Goal: Task Accomplishment & Management: Manage account settings

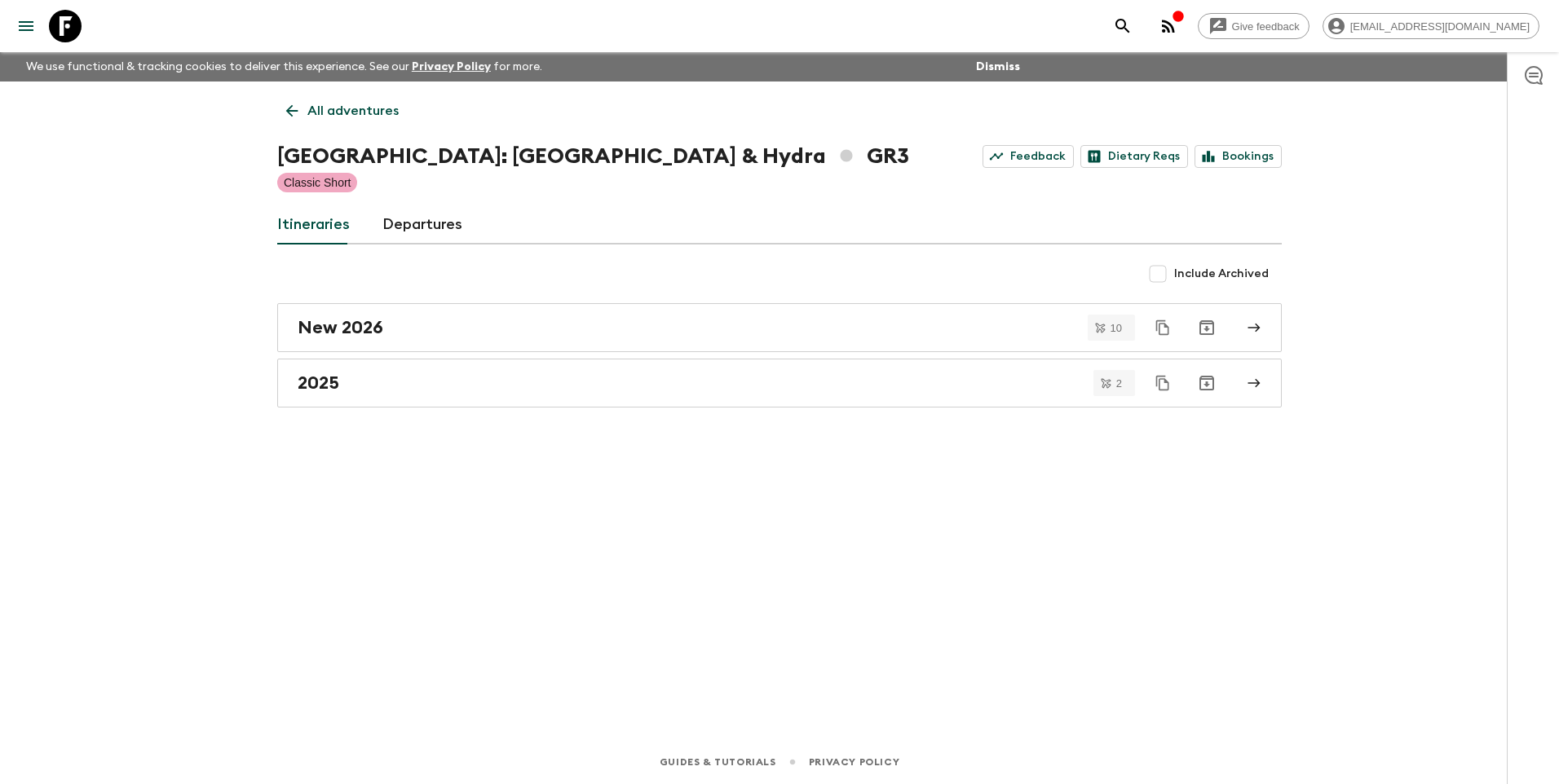
click at [322, 97] on link "All adventures" at bounding box center [342, 111] width 130 height 33
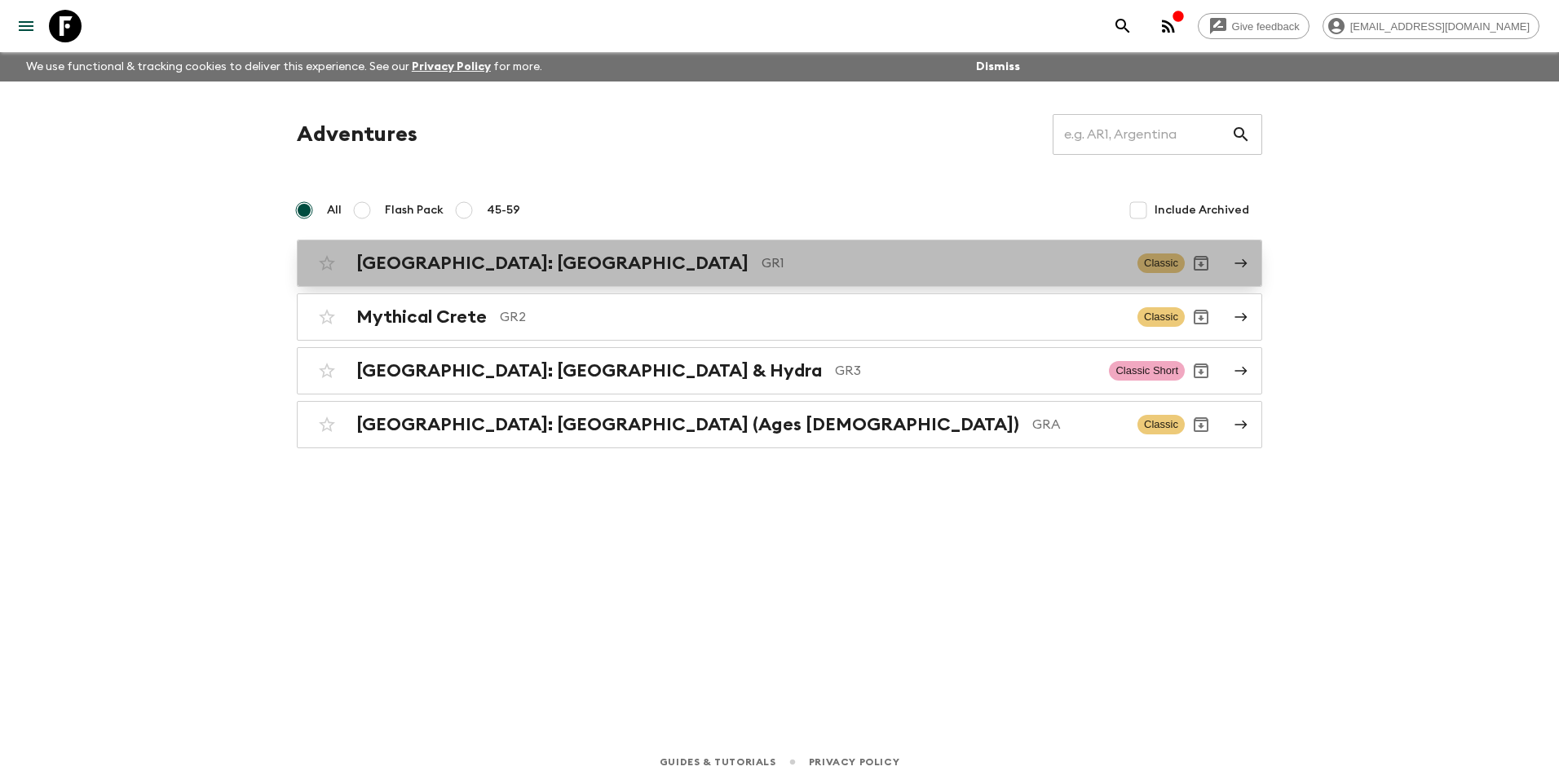
click at [471, 259] on h2 "[GEOGRAPHIC_DATA]: [GEOGRAPHIC_DATA]" at bounding box center [552, 264] width 392 height 21
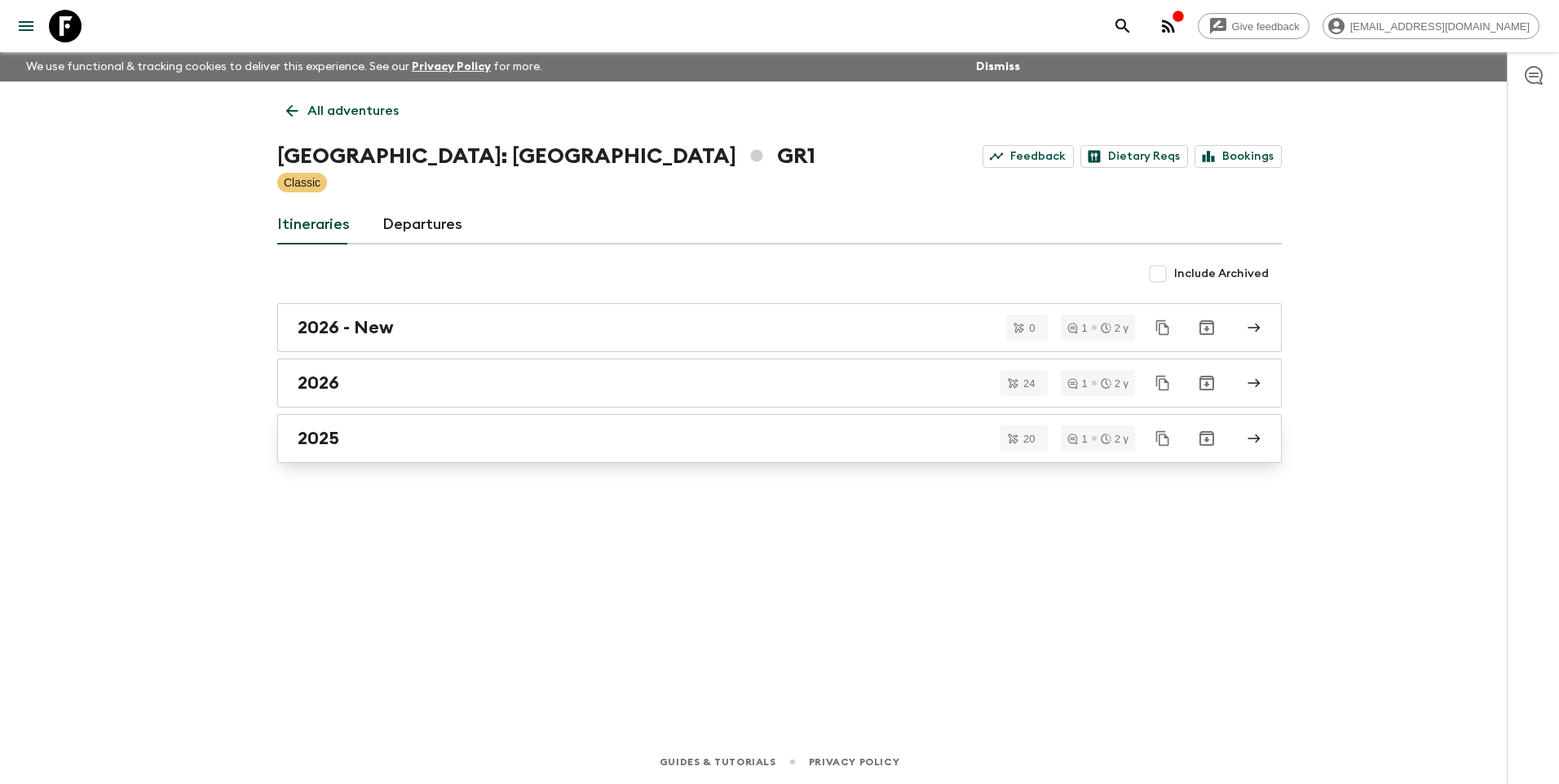
click at [350, 435] on div "2025" at bounding box center [764, 439] width 933 height 21
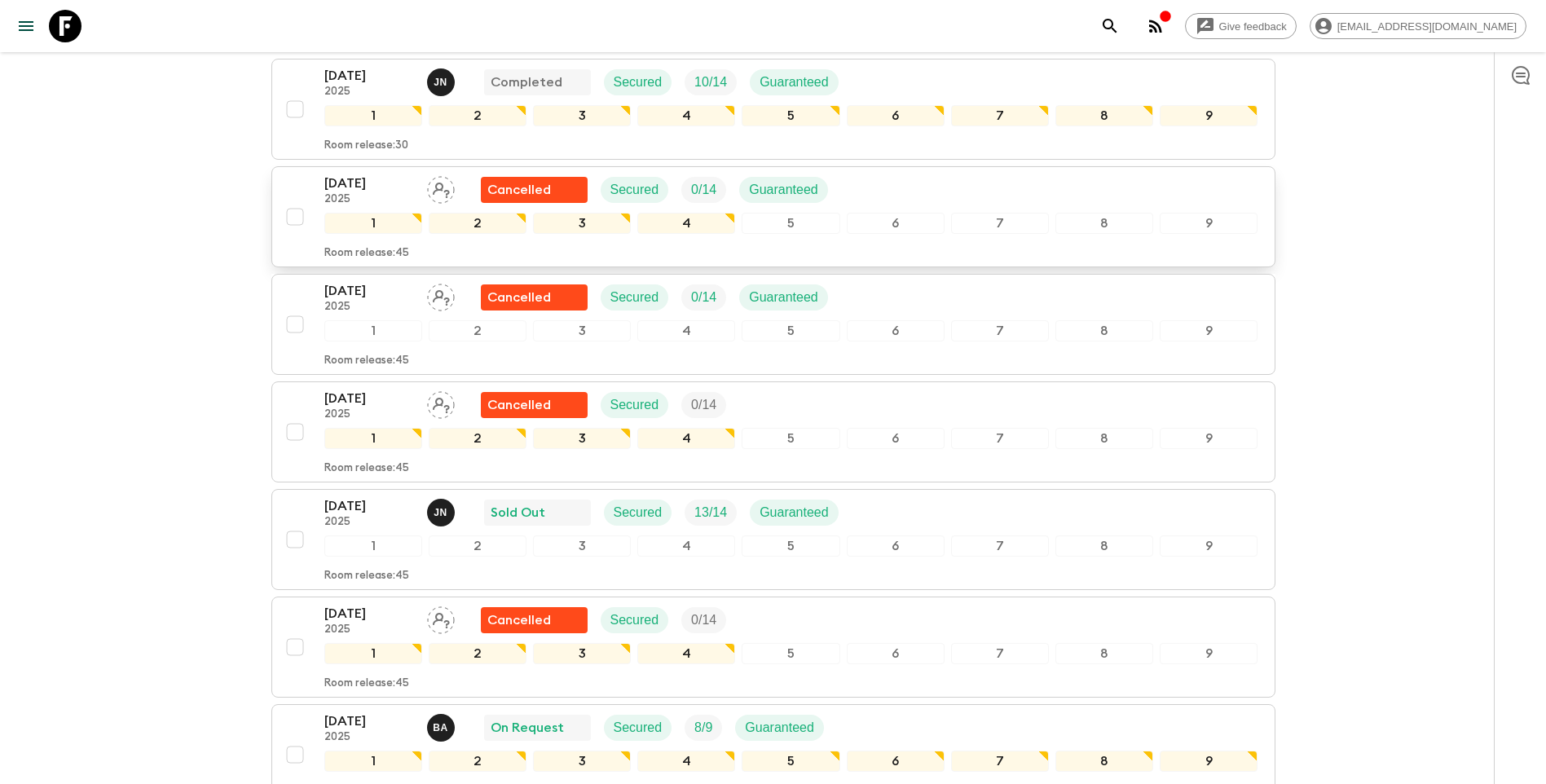
scroll to position [652, 0]
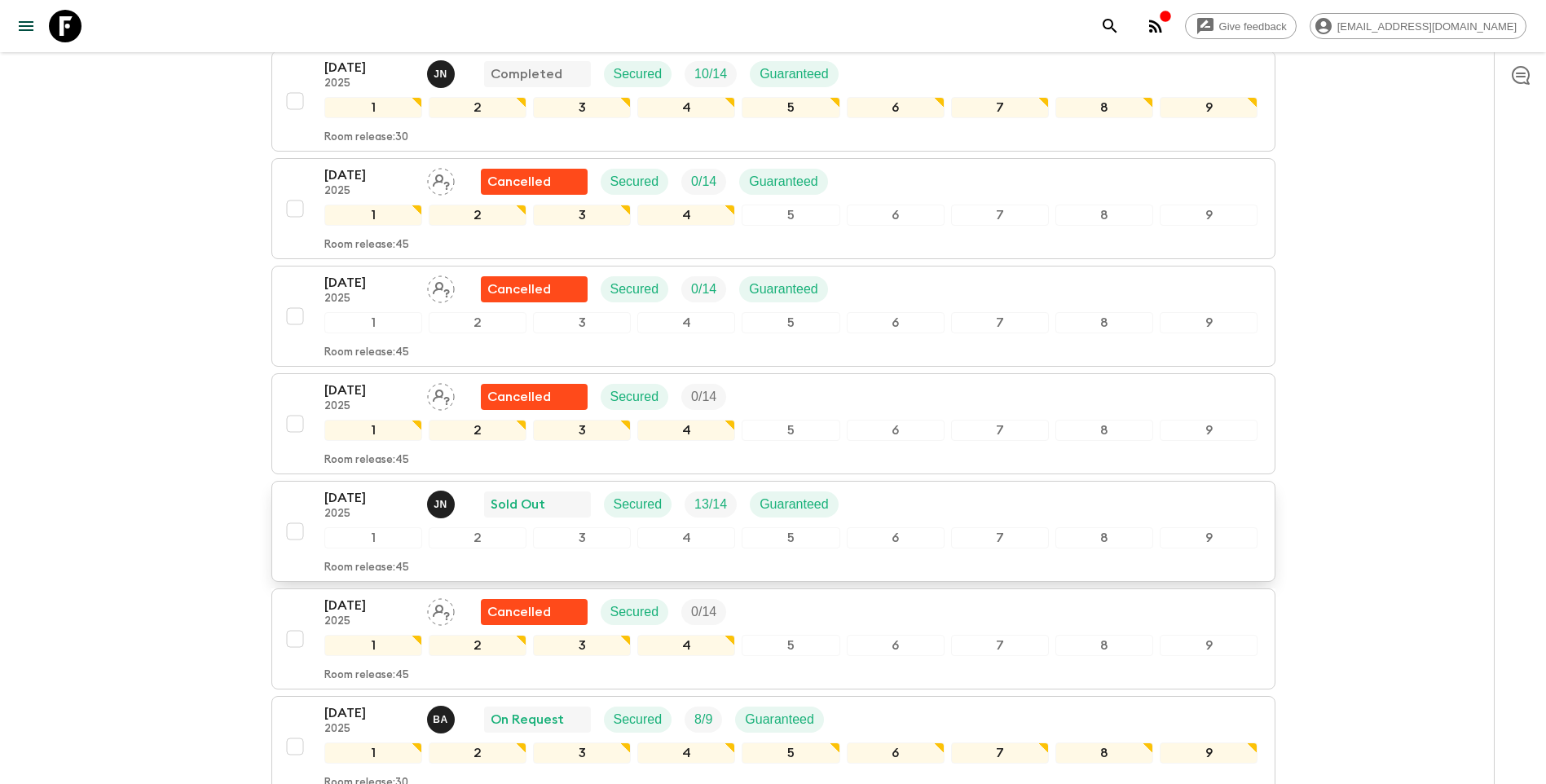
click at [364, 488] on p "[DATE]" at bounding box center [369, 498] width 90 height 20
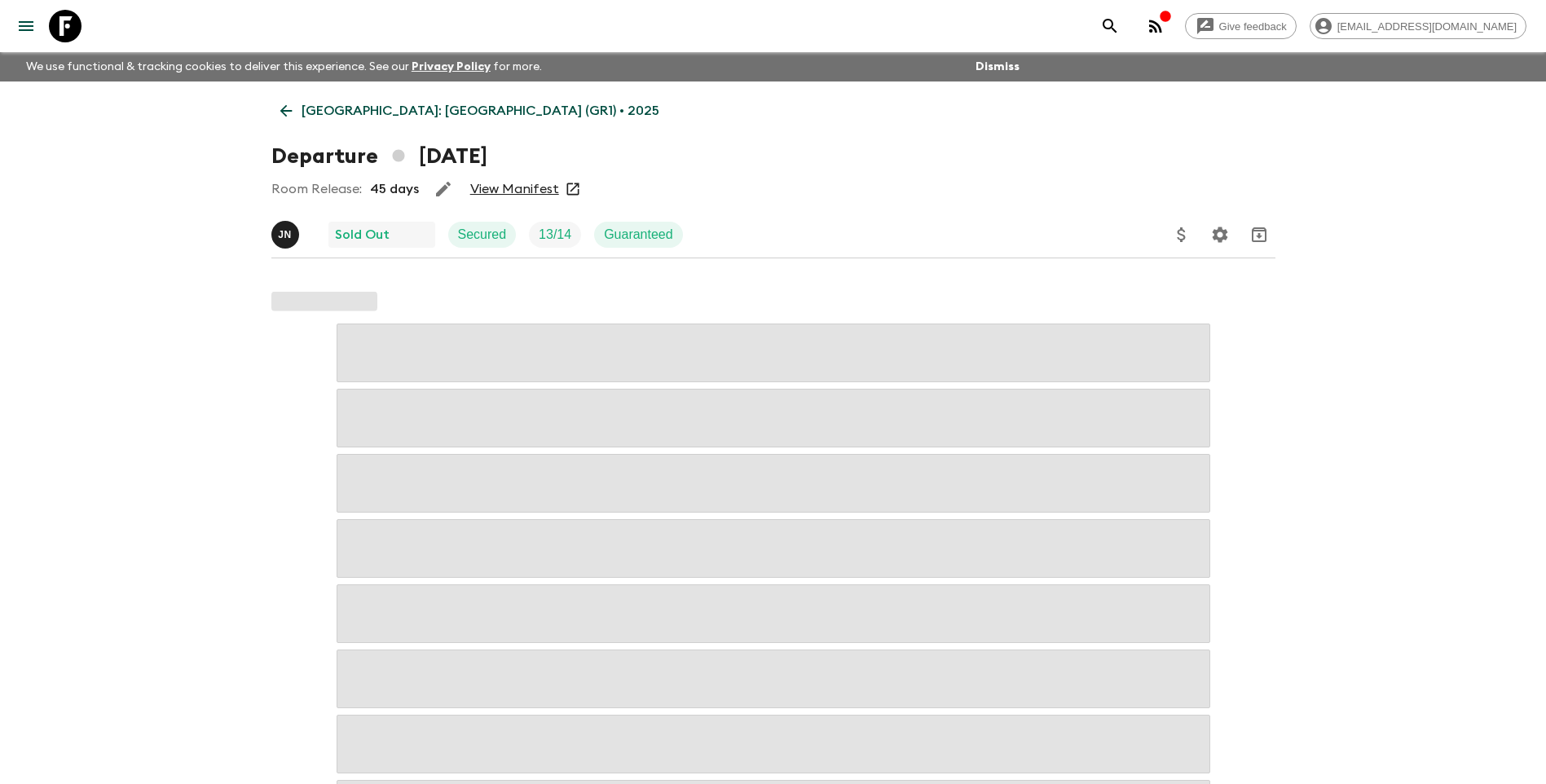
click at [525, 192] on link "View Manifest" at bounding box center [515, 189] width 89 height 16
